Goal: Task Accomplishment & Management: Complete application form

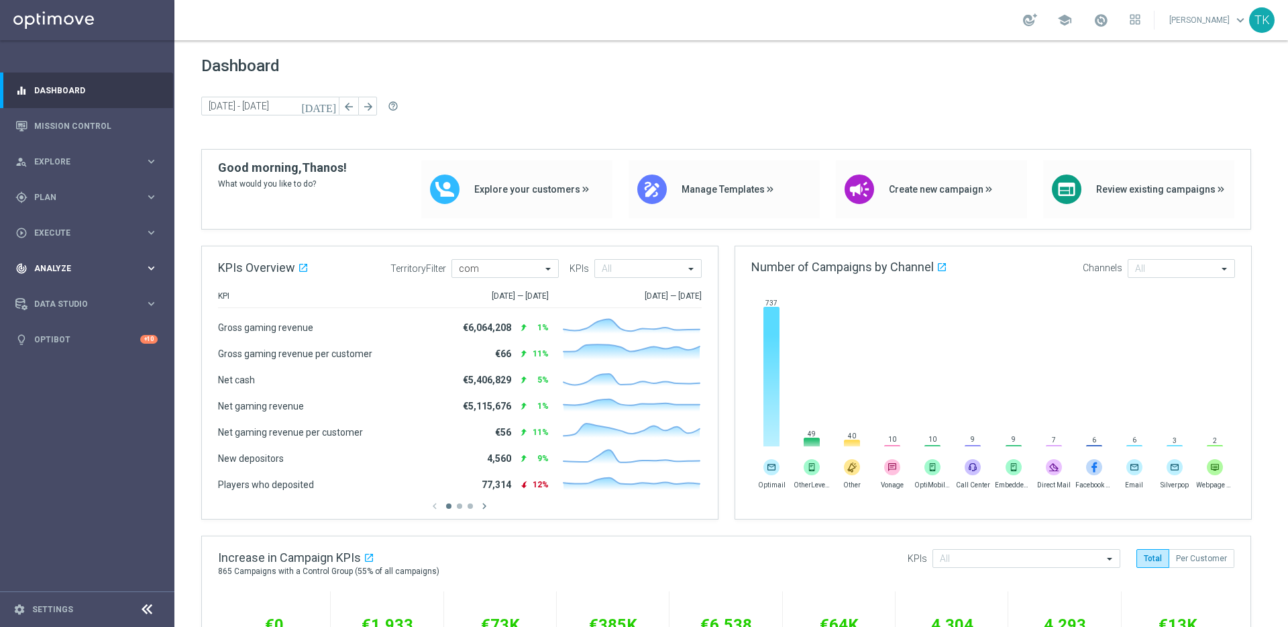
click at [138, 264] on span "Analyze" at bounding box center [89, 268] width 111 height 8
click at [150, 228] on icon "keyboard_arrow_right" at bounding box center [151, 232] width 13 height 13
click at [84, 260] on link "Campaign Builder" at bounding box center [87, 260] width 105 height 11
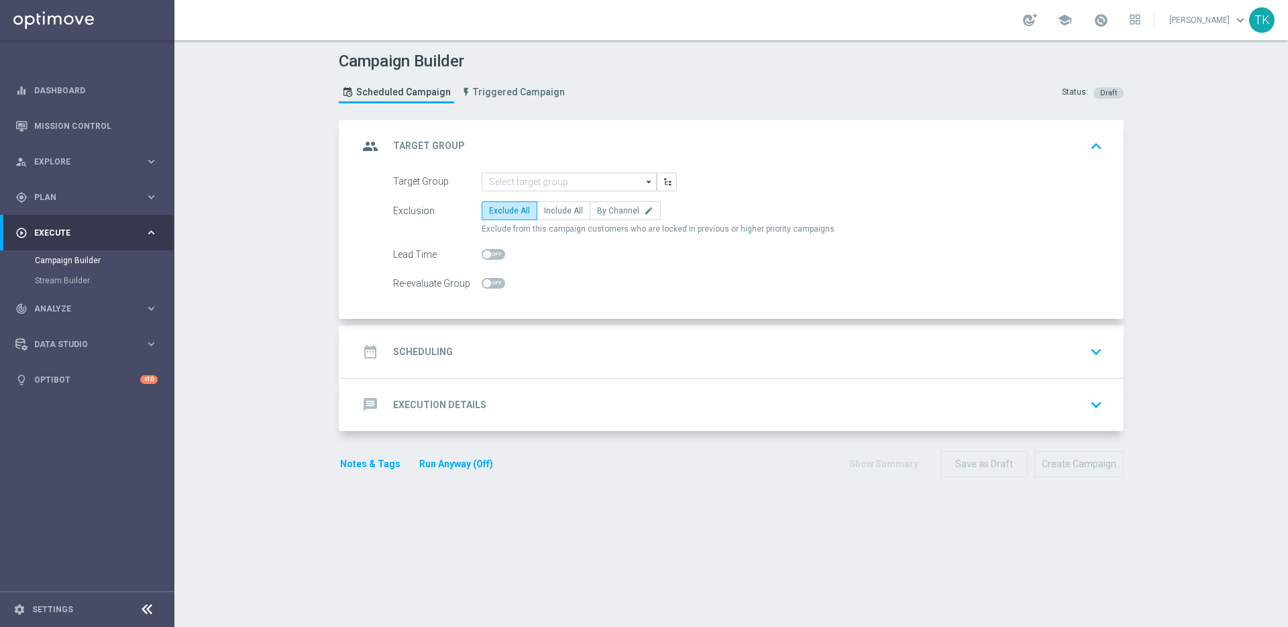
click at [588, 396] on div "message Execution Details keyboard_arrow_down" at bounding box center [732, 404] width 749 height 25
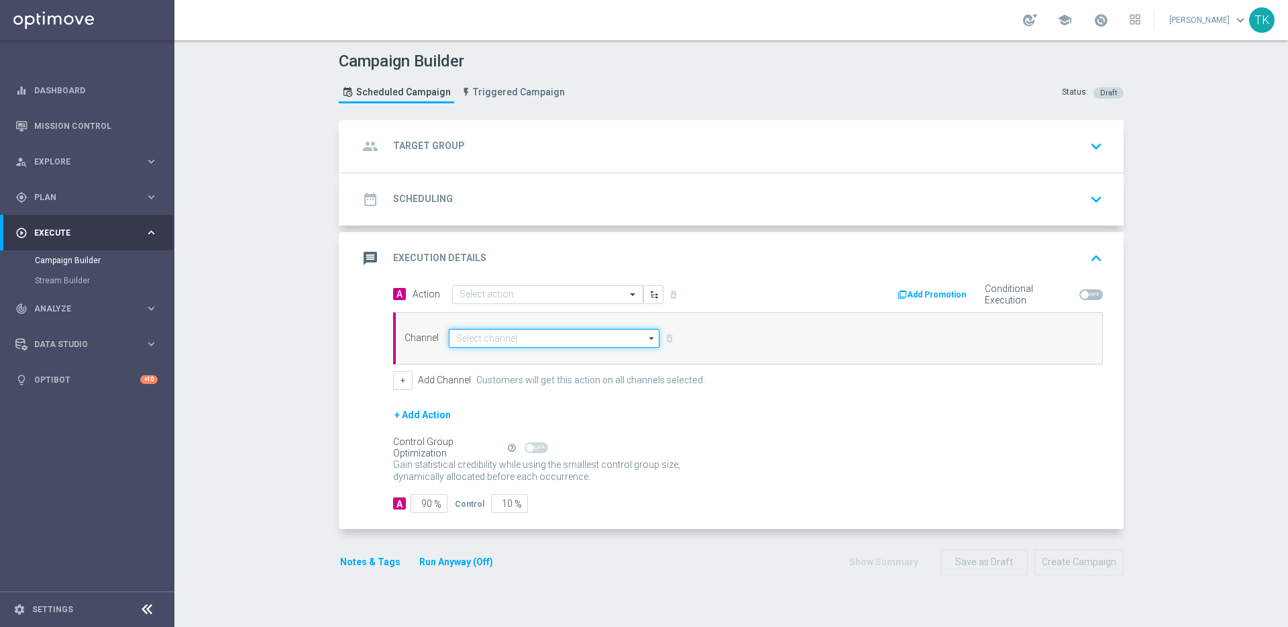
click at [565, 341] on input at bounding box center [554, 338] width 211 height 19
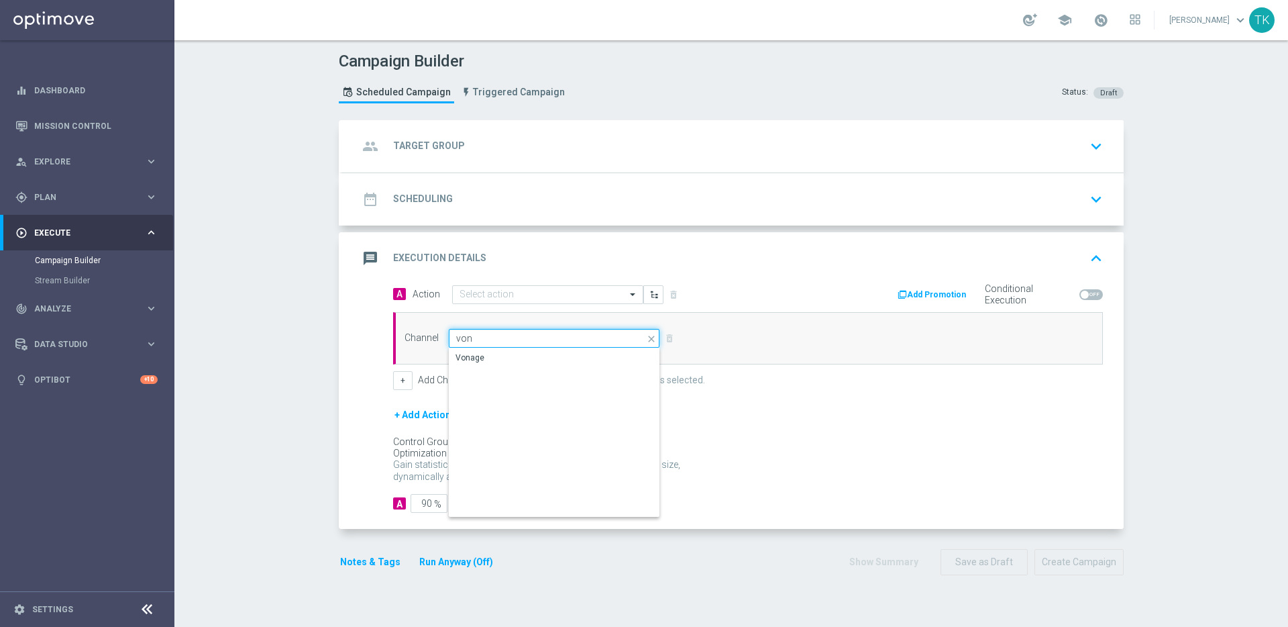
type input "von"
click at [260, 289] on div "Campaign Builder Scheduled Campaign Triggered Campaign Status: Draft group Targ…" at bounding box center [731, 333] width 1114 height 586
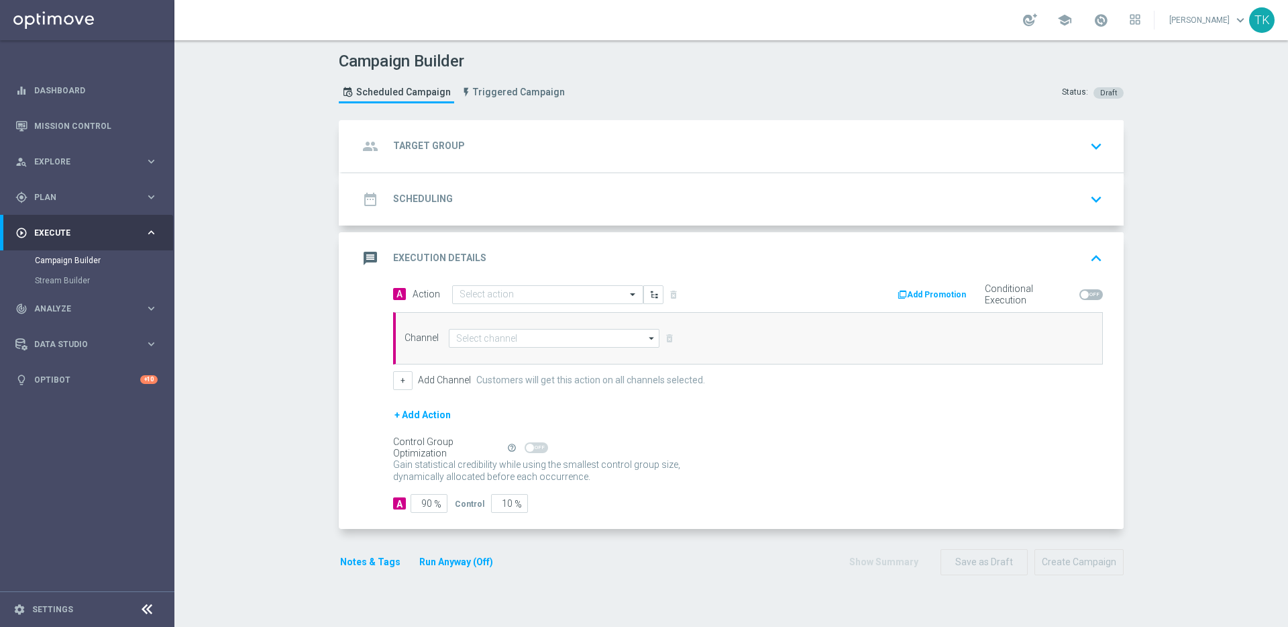
click at [486, 145] on div "group Target Group keyboard_arrow_down" at bounding box center [732, 145] width 749 height 25
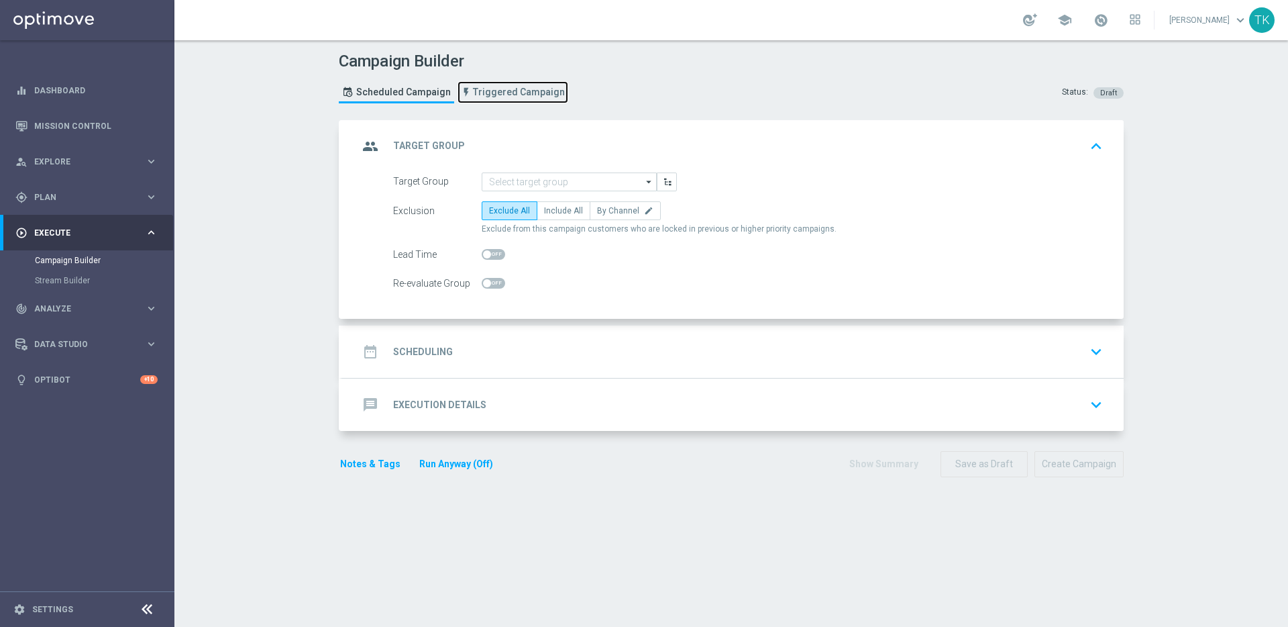
click at [490, 100] on link "Triggered Campaign" at bounding box center [512, 92] width 111 height 22
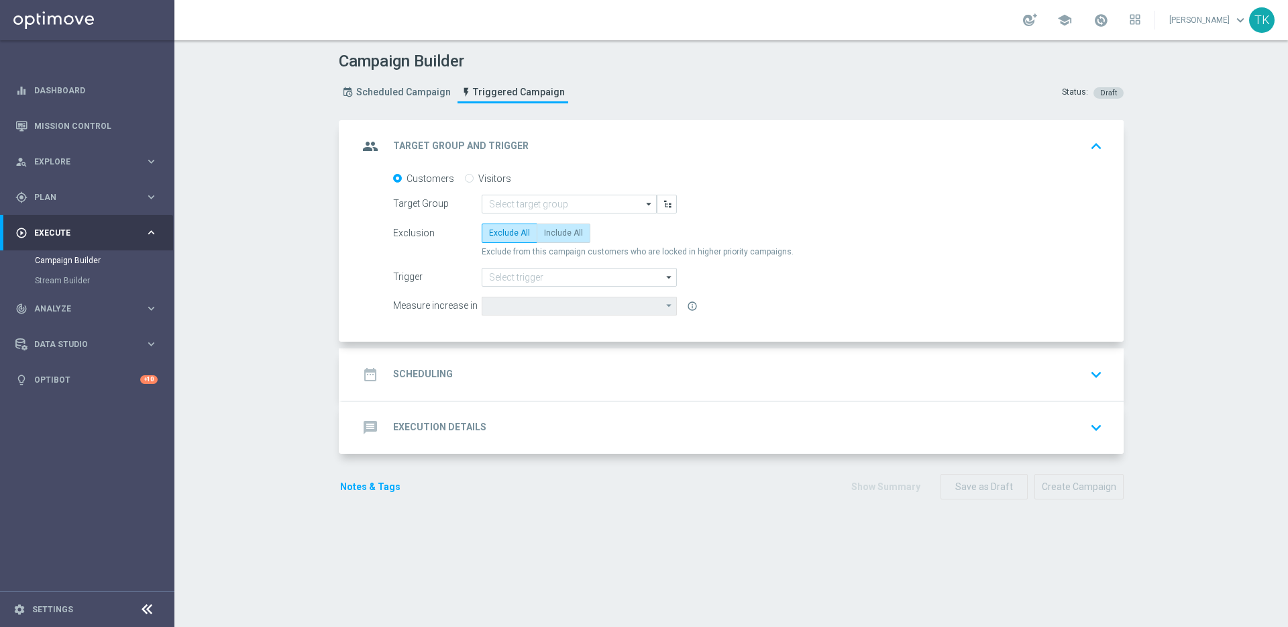
click at [557, 234] on span "Include All" at bounding box center [563, 232] width 39 height 9
click at [553, 234] on input "Include All" at bounding box center [548, 235] width 9 height 9
radio input "true"
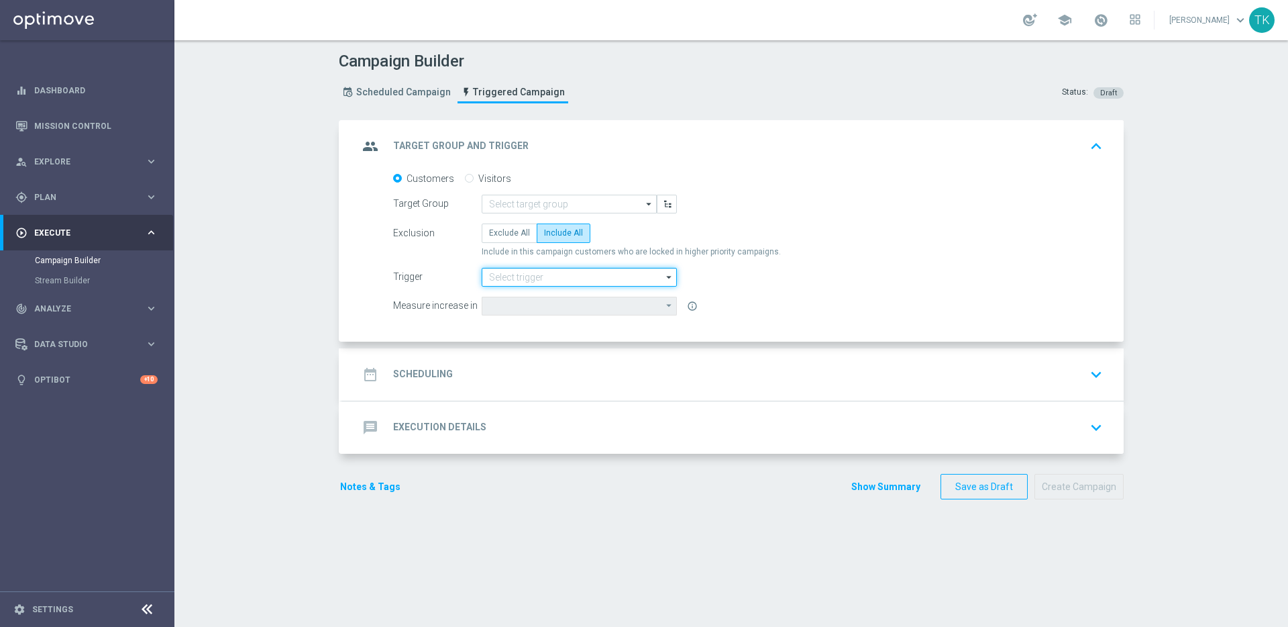
click at [572, 280] on input at bounding box center [579, 277] width 195 height 19
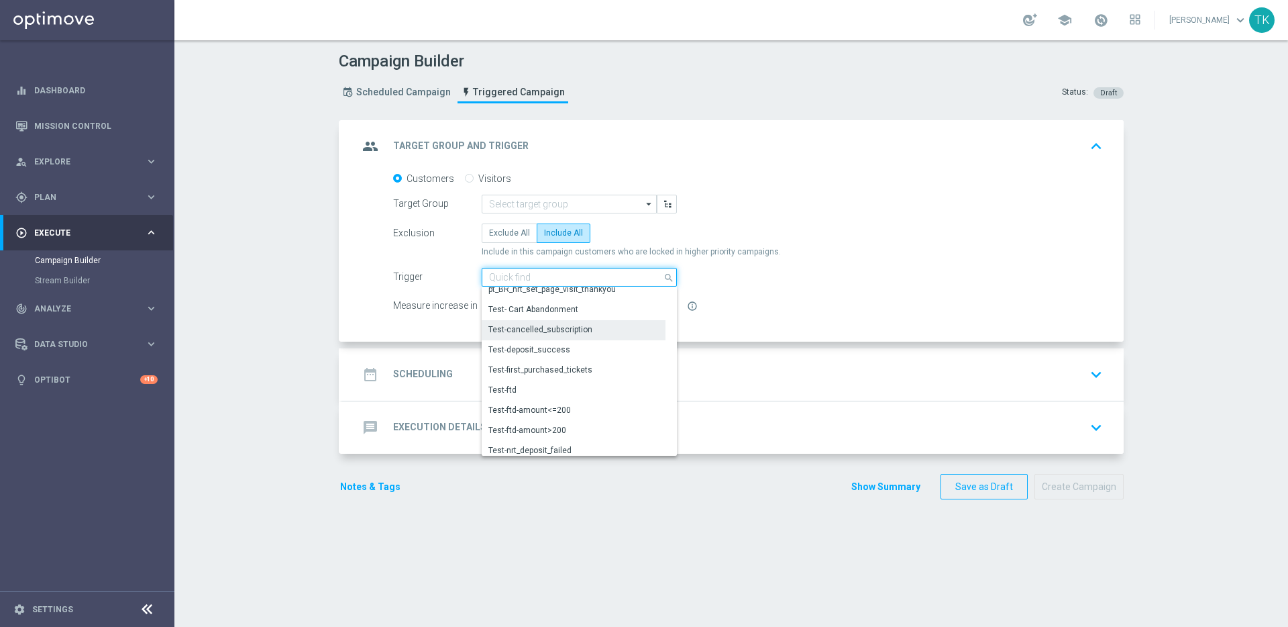
scroll to position [572, 0]
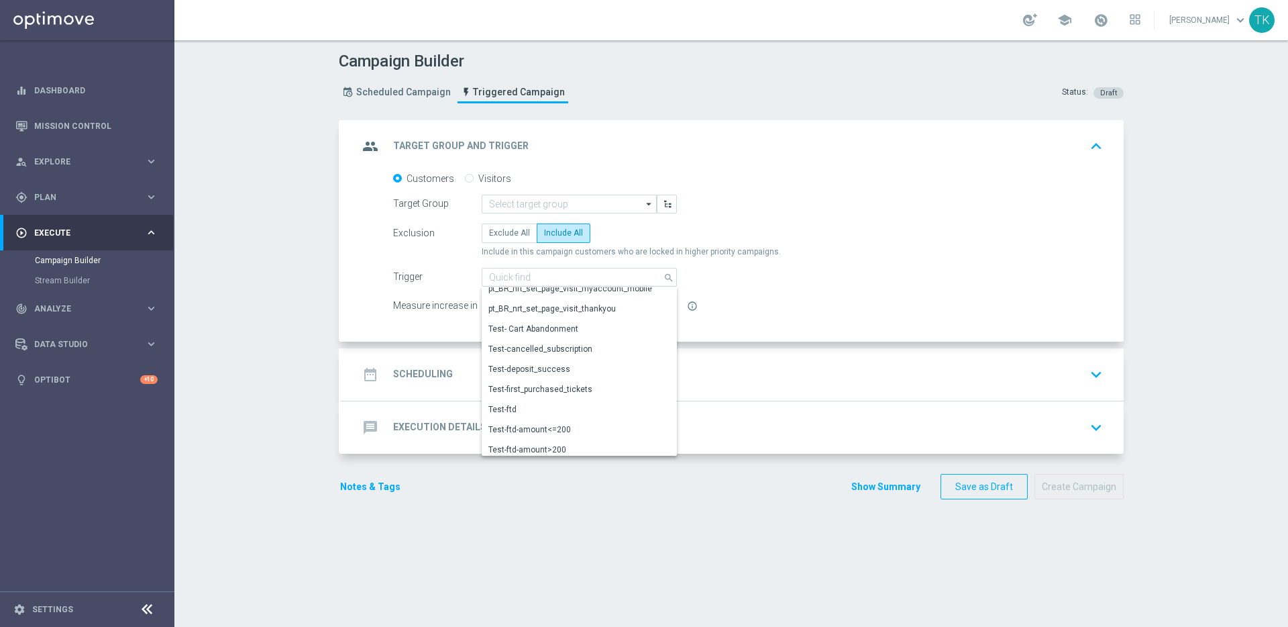
click at [814, 287] on form "Customers Visitors Target Group arrow_drop_down Show Selected 0 of NaN" at bounding box center [748, 243] width 710 height 143
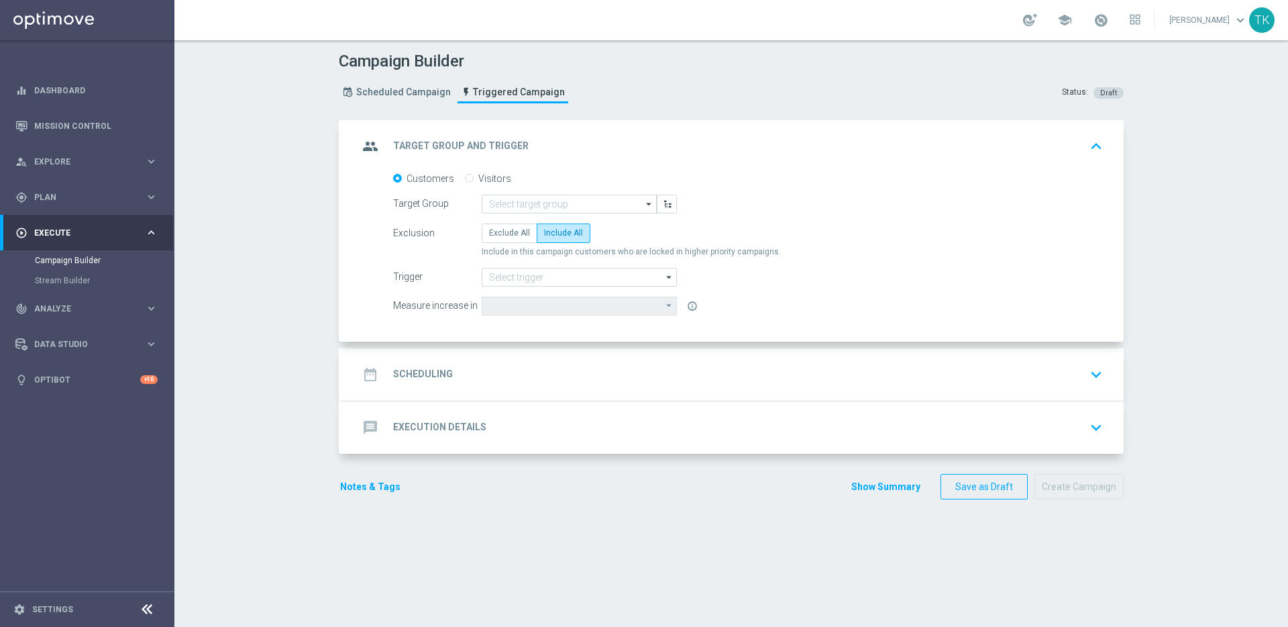
click at [558, 385] on div "date_range Scheduling keyboard_arrow_down" at bounding box center [732, 374] width 749 height 25
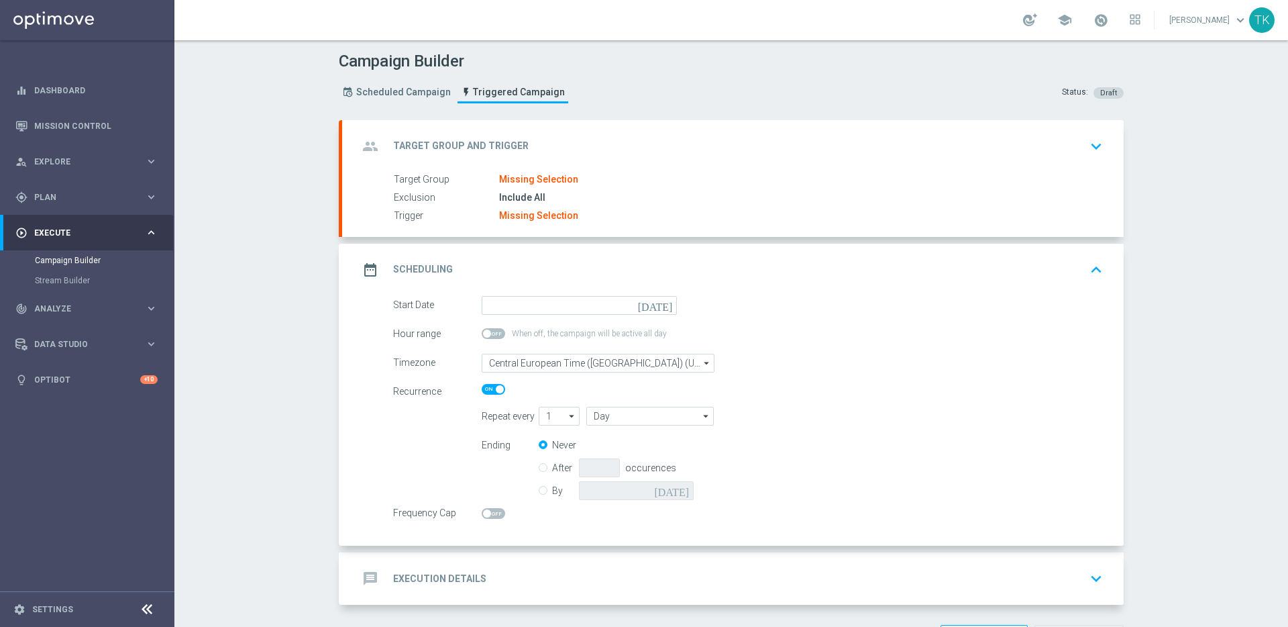
click at [592, 580] on div "message Execution Details keyboard_arrow_down" at bounding box center [732, 577] width 749 height 25
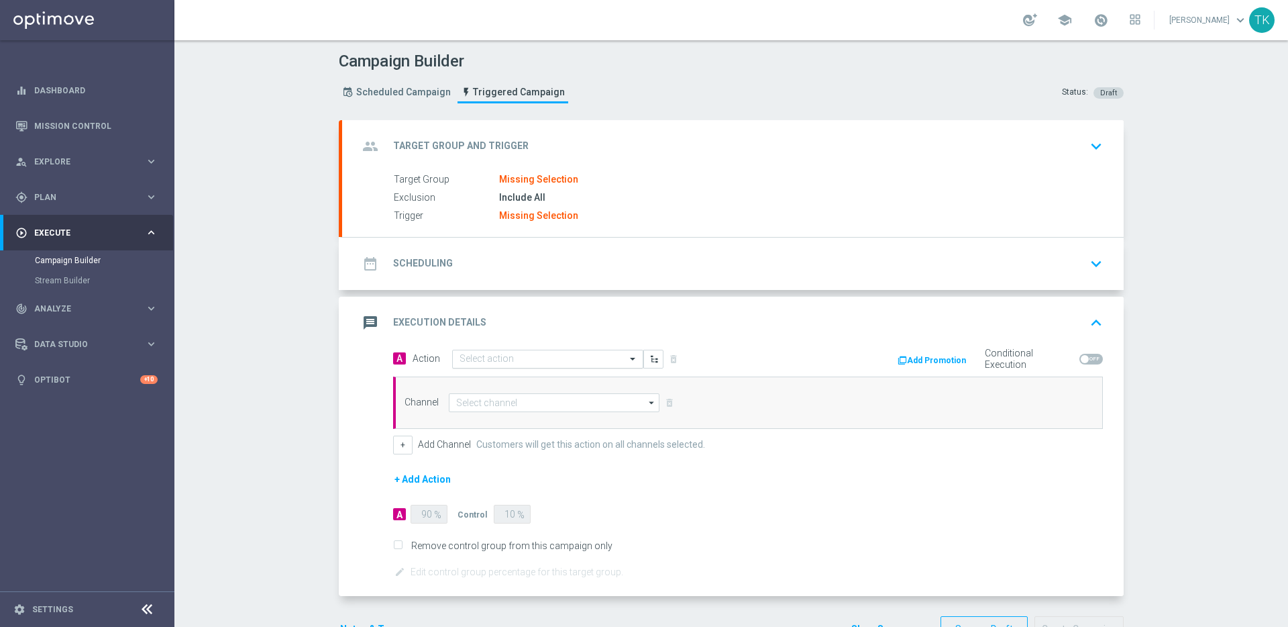
click at [534, 360] on input "text" at bounding box center [534, 359] width 150 height 11
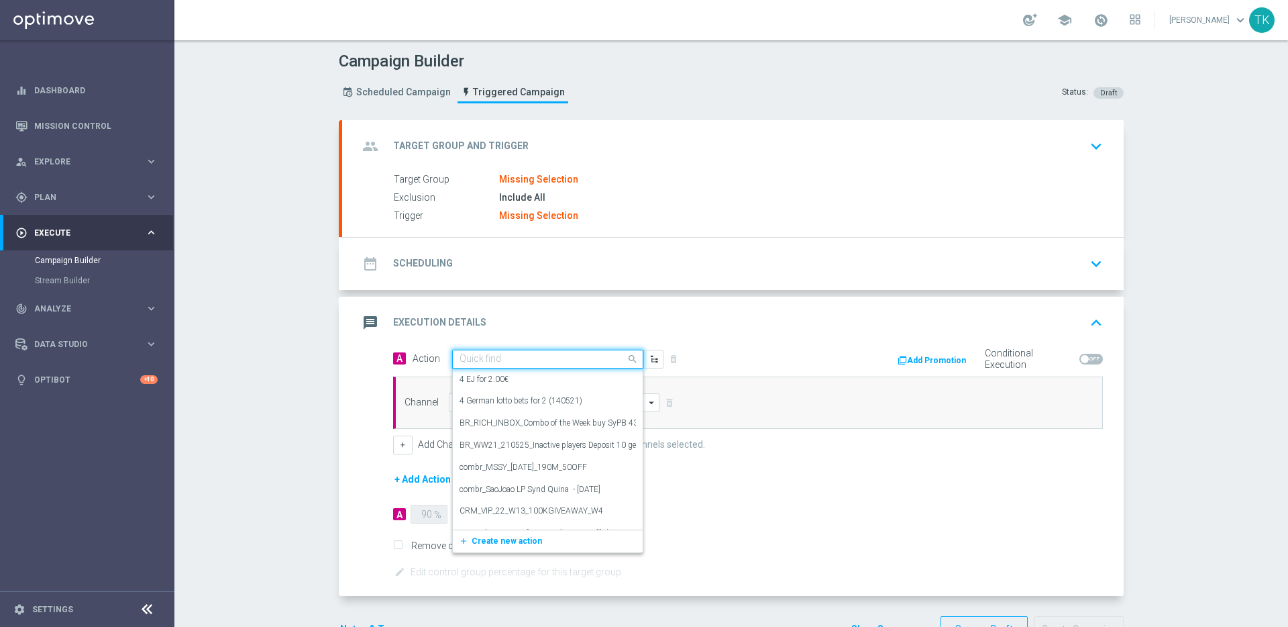
click at [549, 321] on div "message Execution Details keyboard_arrow_up" at bounding box center [732, 322] width 749 height 25
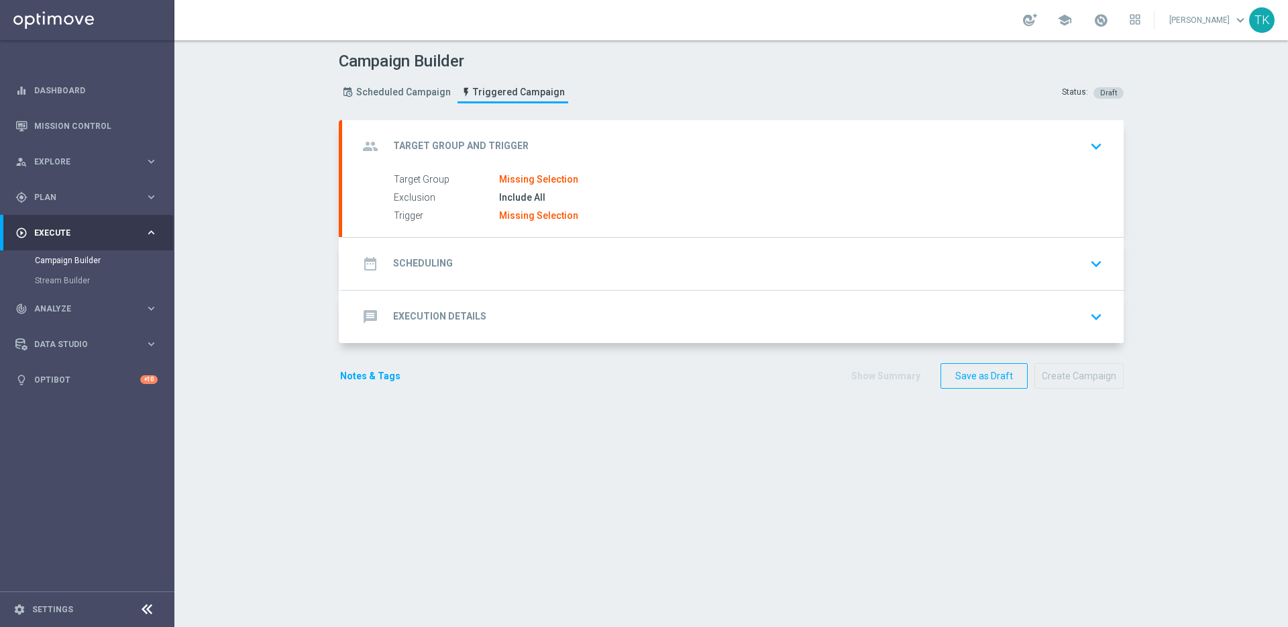
click at [523, 327] on div "message Execution Details keyboard_arrow_down" at bounding box center [732, 316] width 749 height 25
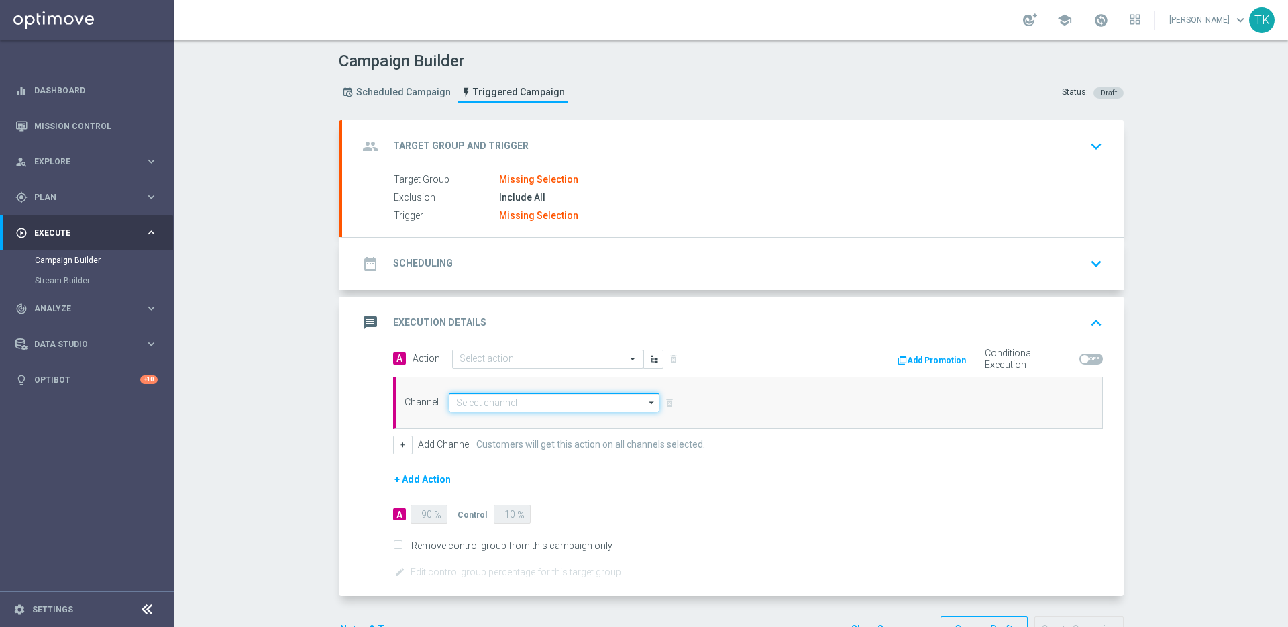
click at [516, 403] on input at bounding box center [554, 402] width 211 height 19
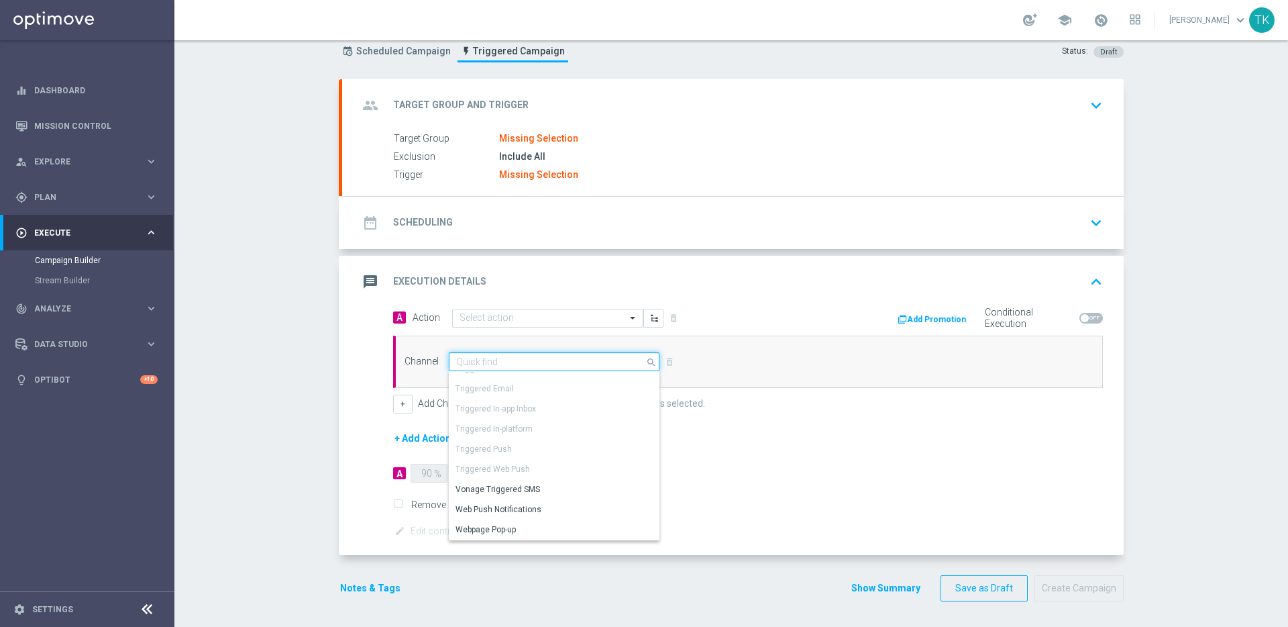
scroll to position [42, 0]
click at [541, 488] on div "Vonage Triggered SMS" at bounding box center [549, 487] width 200 height 19
type input "Vonage Triggered SMS"
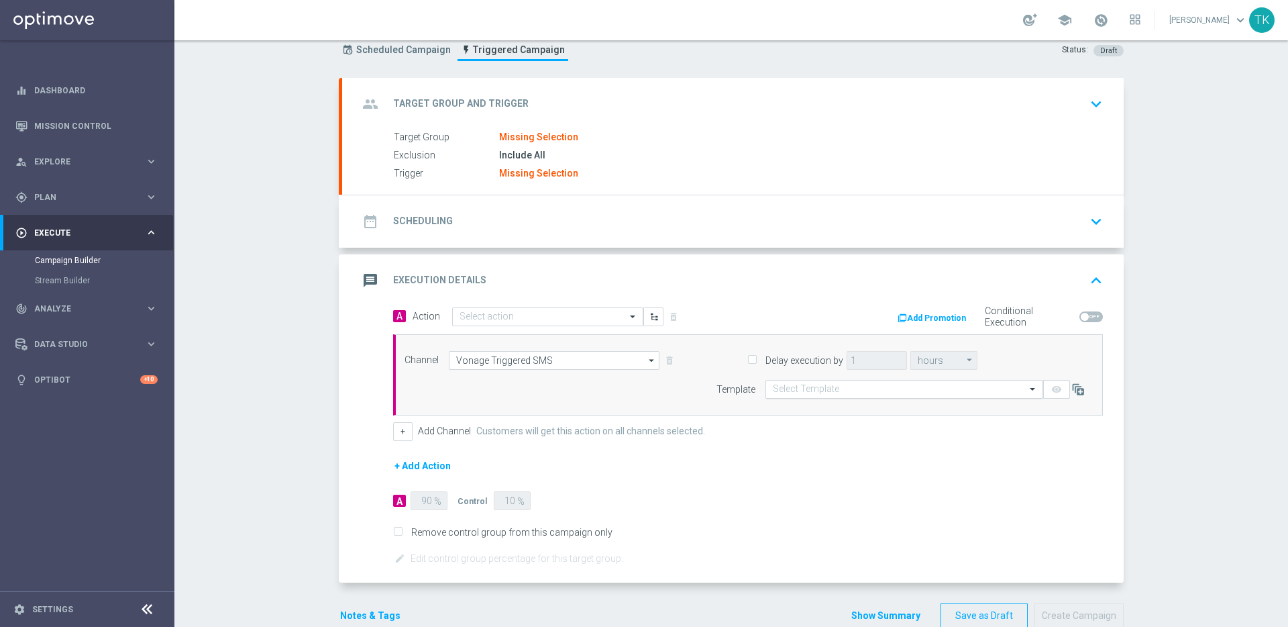
click at [892, 385] on input "text" at bounding box center [891, 389] width 236 height 11
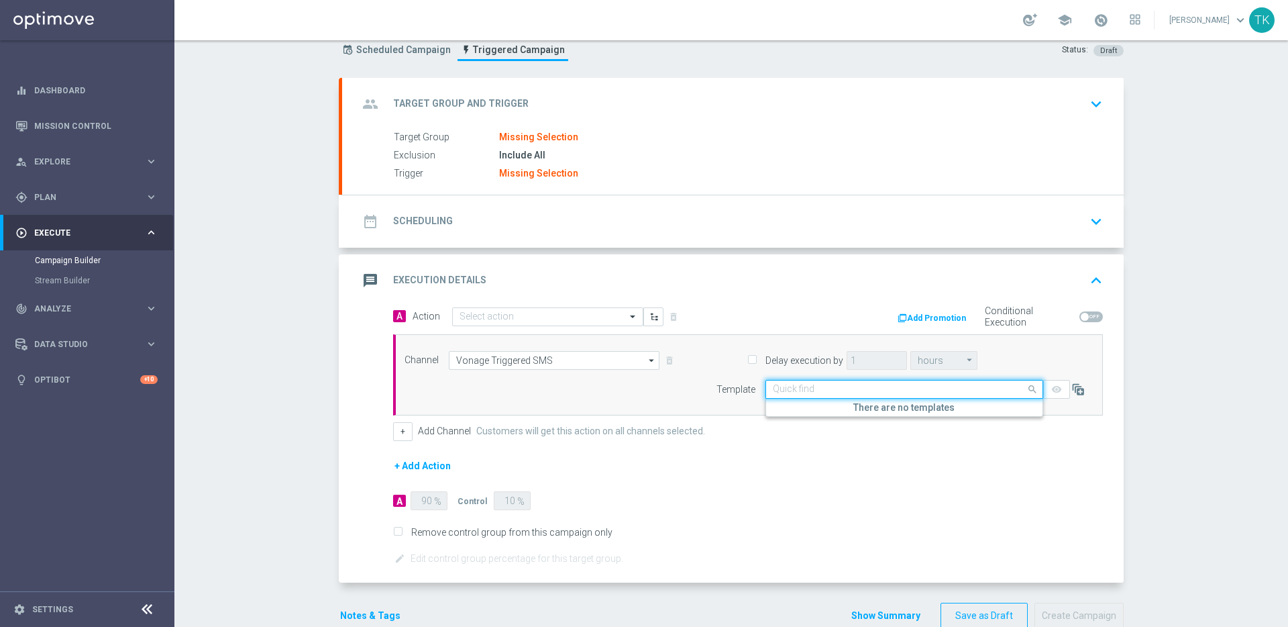
click at [879, 434] on div "+ Add Channel Customers will get this action on all channels selected." at bounding box center [748, 431] width 710 height 19
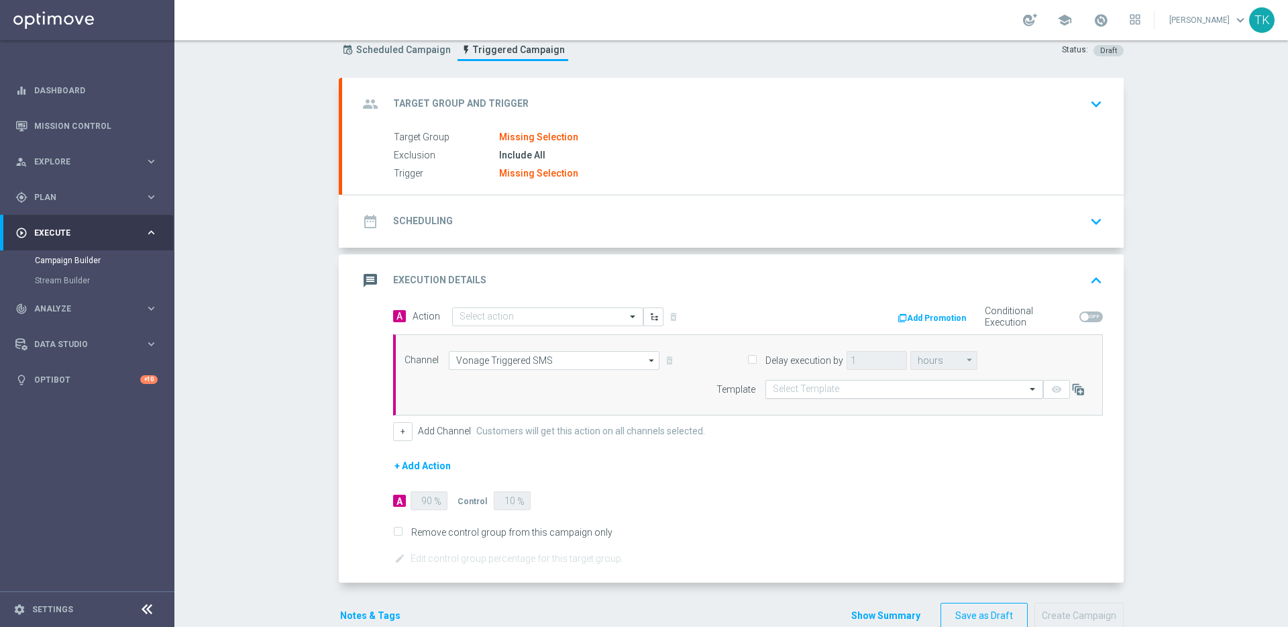
click at [881, 389] on input "text" at bounding box center [891, 389] width 236 height 11
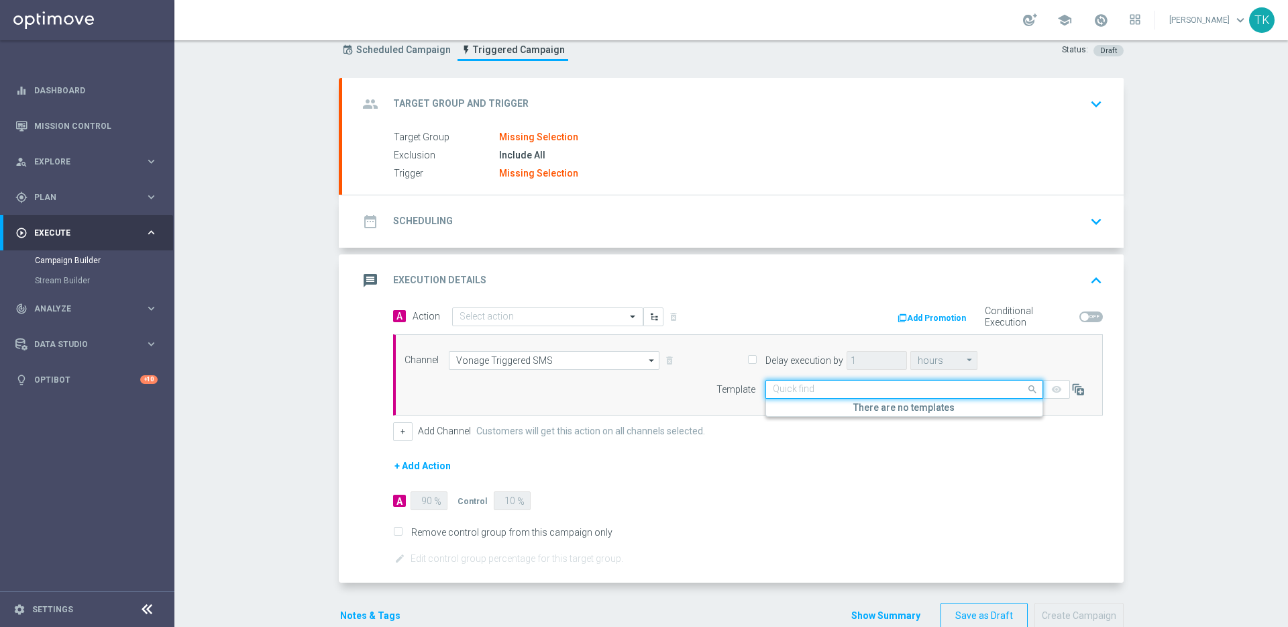
click at [895, 443] on form "A Action Select action delete_forever Add Promotion Conditional Execution Chann…" at bounding box center [748, 437] width 710 height 260
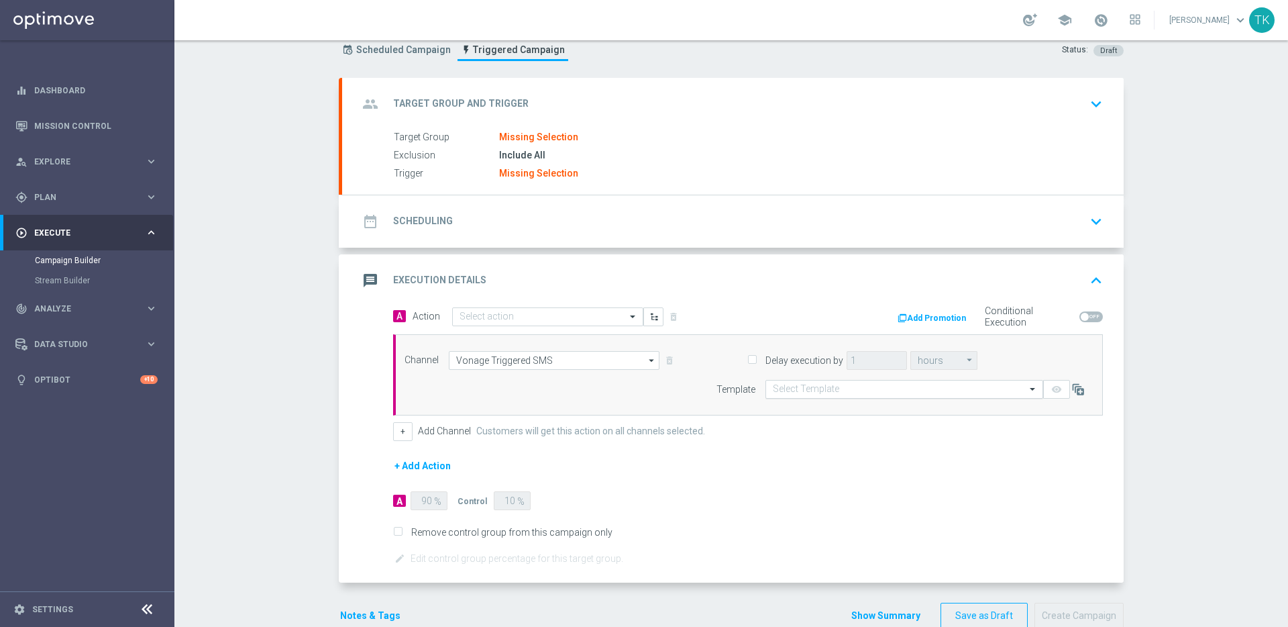
click at [849, 398] on div "Select Template" at bounding box center [904, 389] width 278 height 19
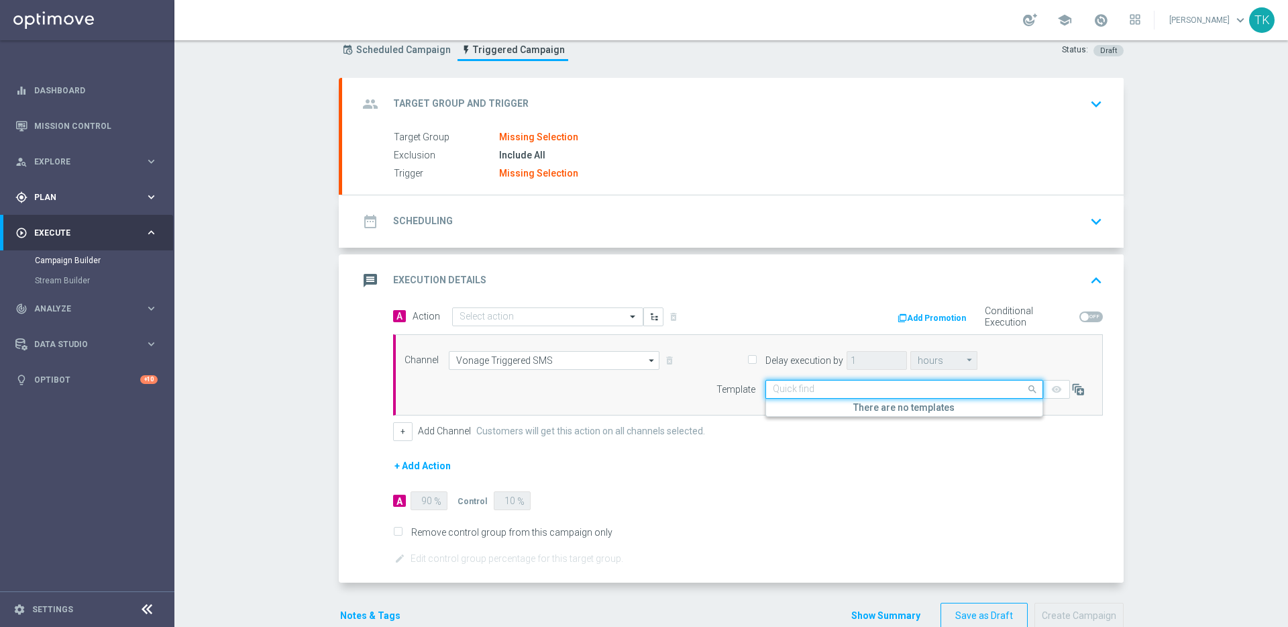
click at [148, 194] on icon "keyboard_arrow_right" at bounding box center [151, 197] width 13 height 13
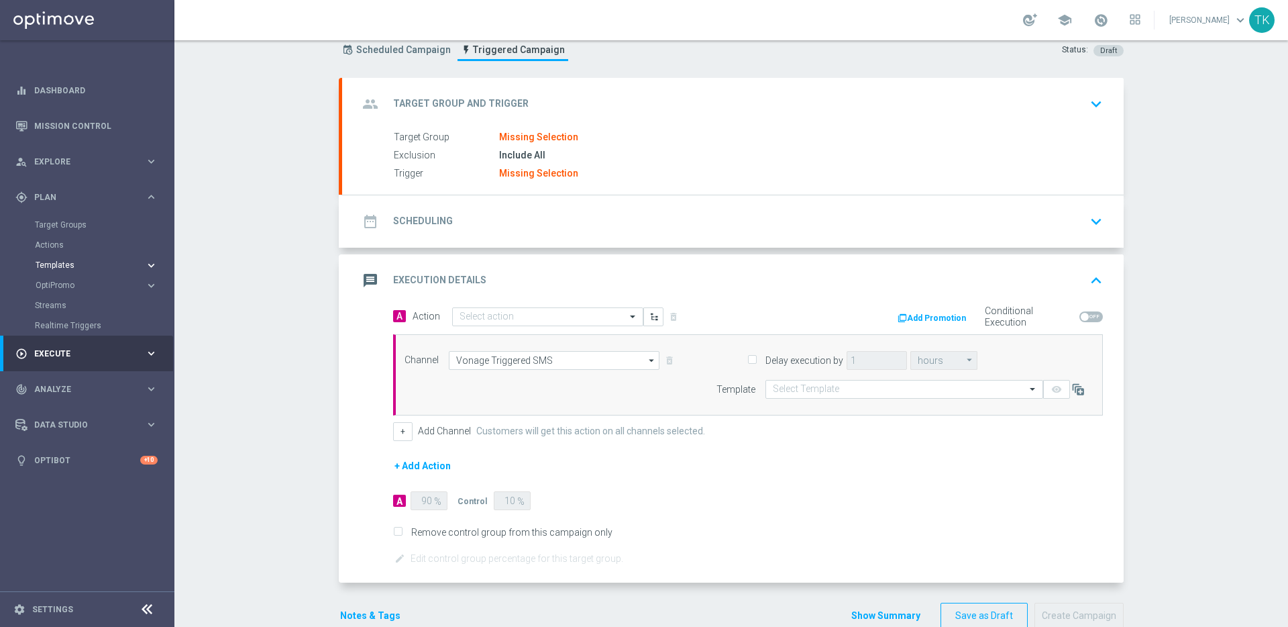
click at [154, 266] on icon "keyboard_arrow_right" at bounding box center [151, 265] width 13 height 13
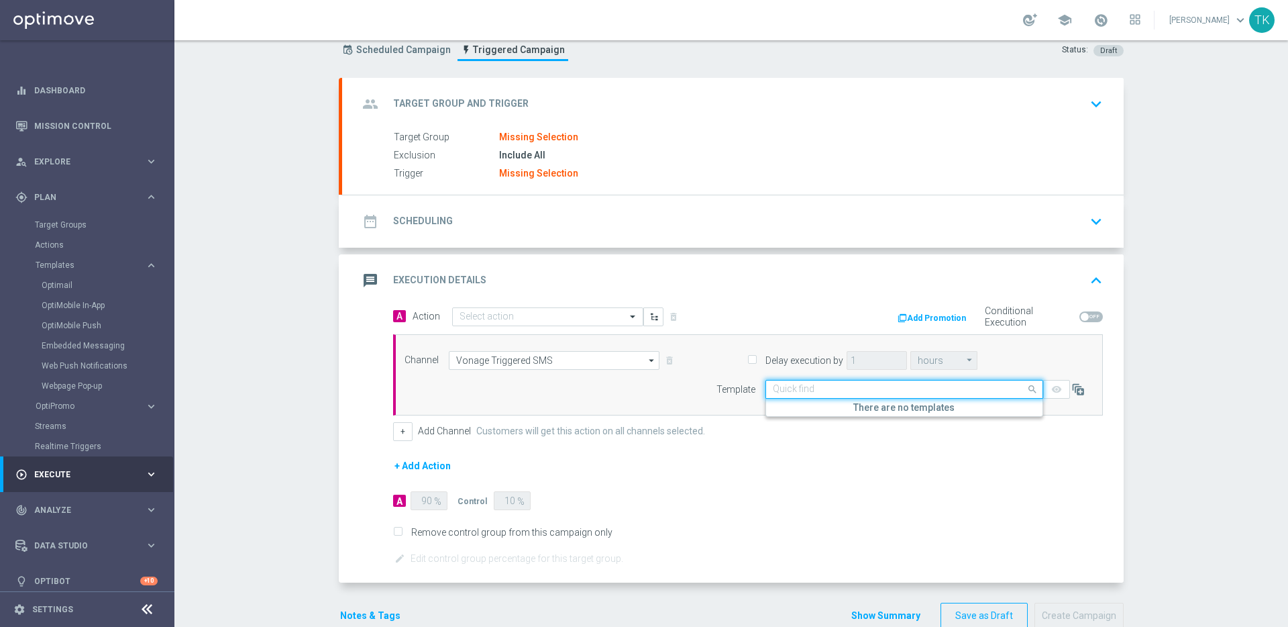
click at [851, 387] on input "text" at bounding box center [891, 389] width 236 height 11
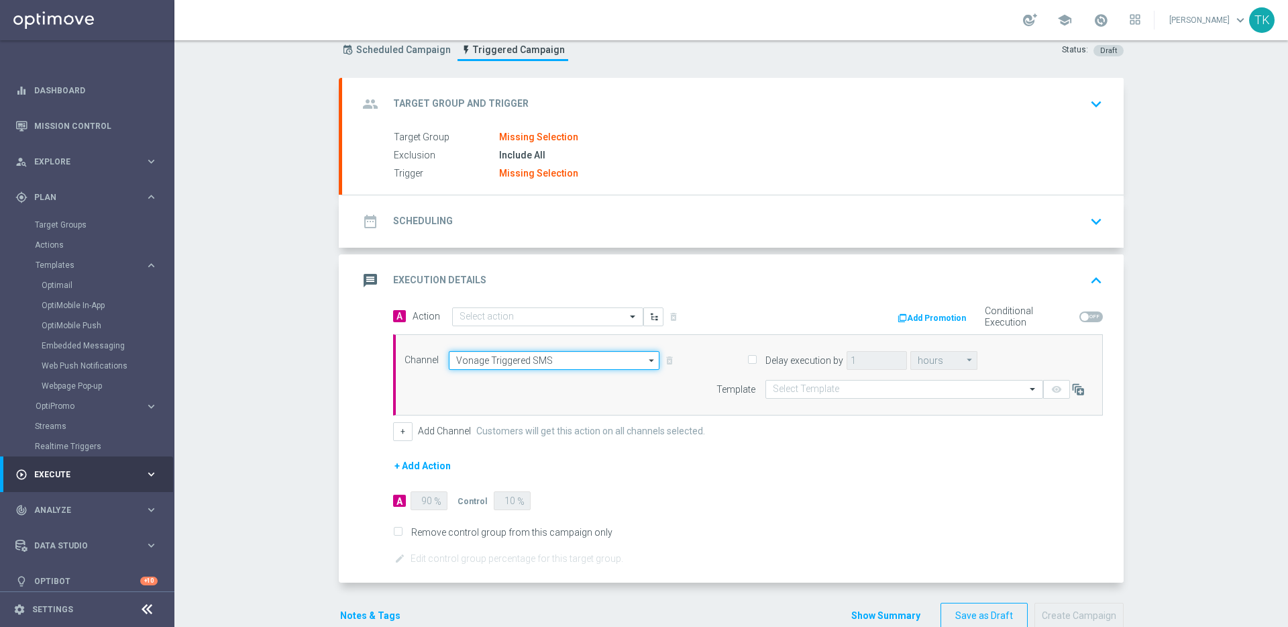
click at [600, 358] on input "Vonage Triggered SMS" at bounding box center [554, 360] width 211 height 19
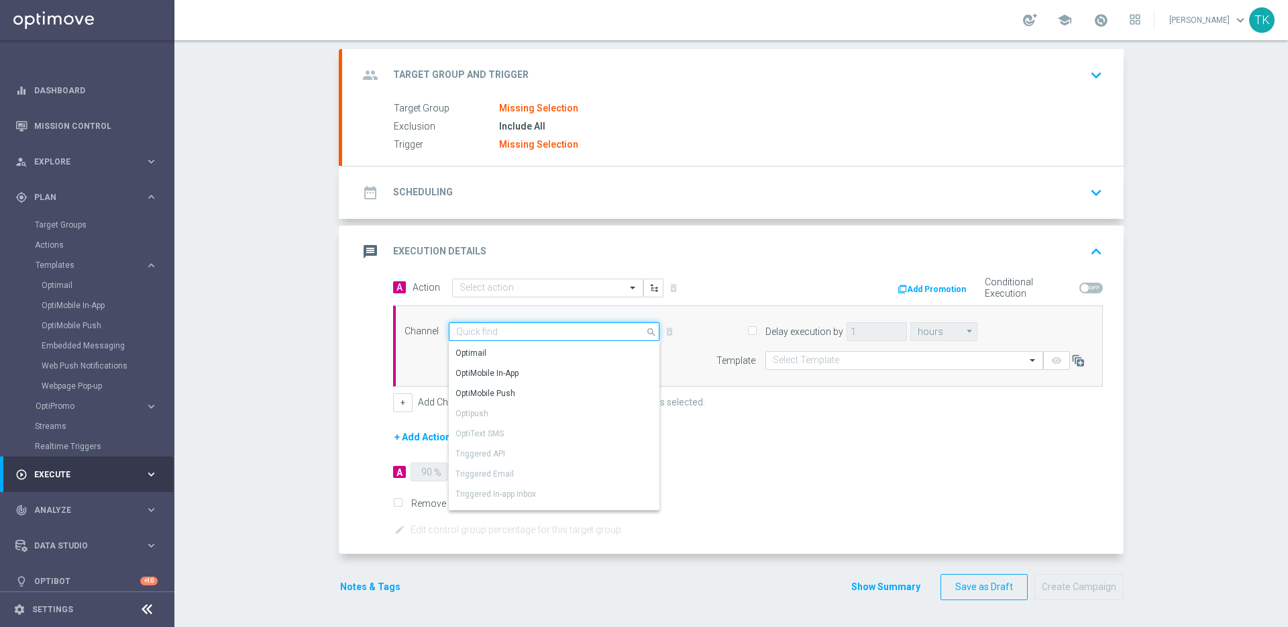
scroll to position [0, 0]
click at [712, 275] on div "message Execution Details keyboard_arrow_up" at bounding box center [732, 251] width 781 height 52
type input "Vonage Triggered SMS"
